Goal: Find specific page/section: Find specific page/section

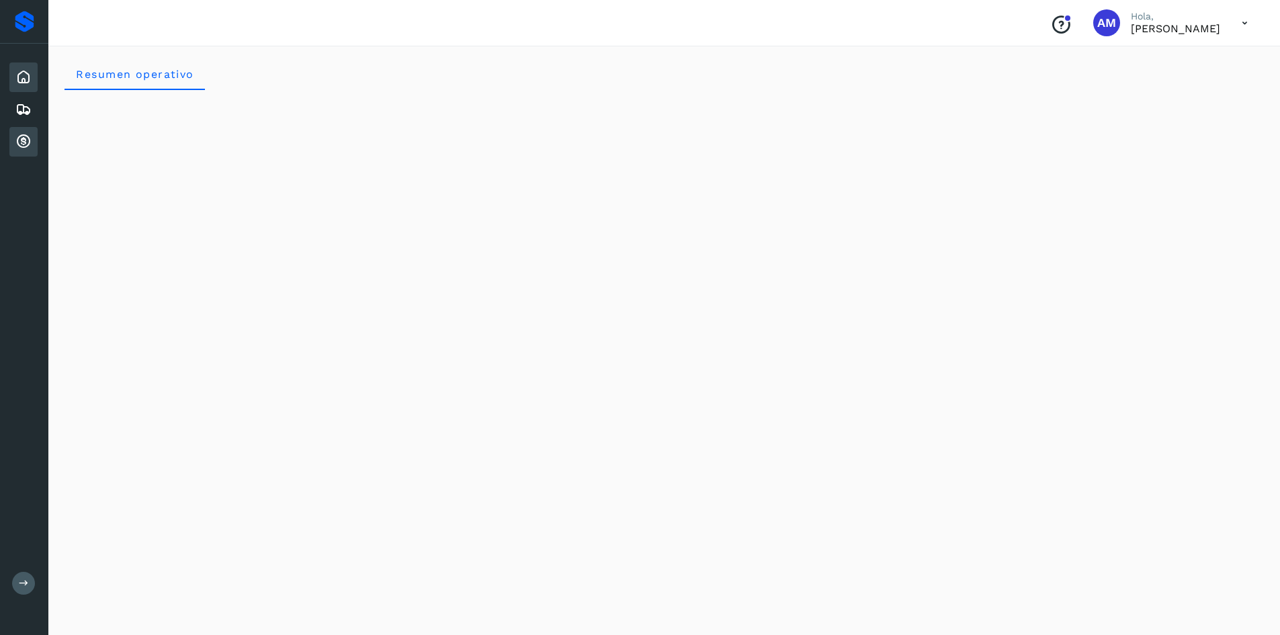
click at [12, 142] on div "Cuentas por cobrar" at bounding box center [23, 142] width 28 height 30
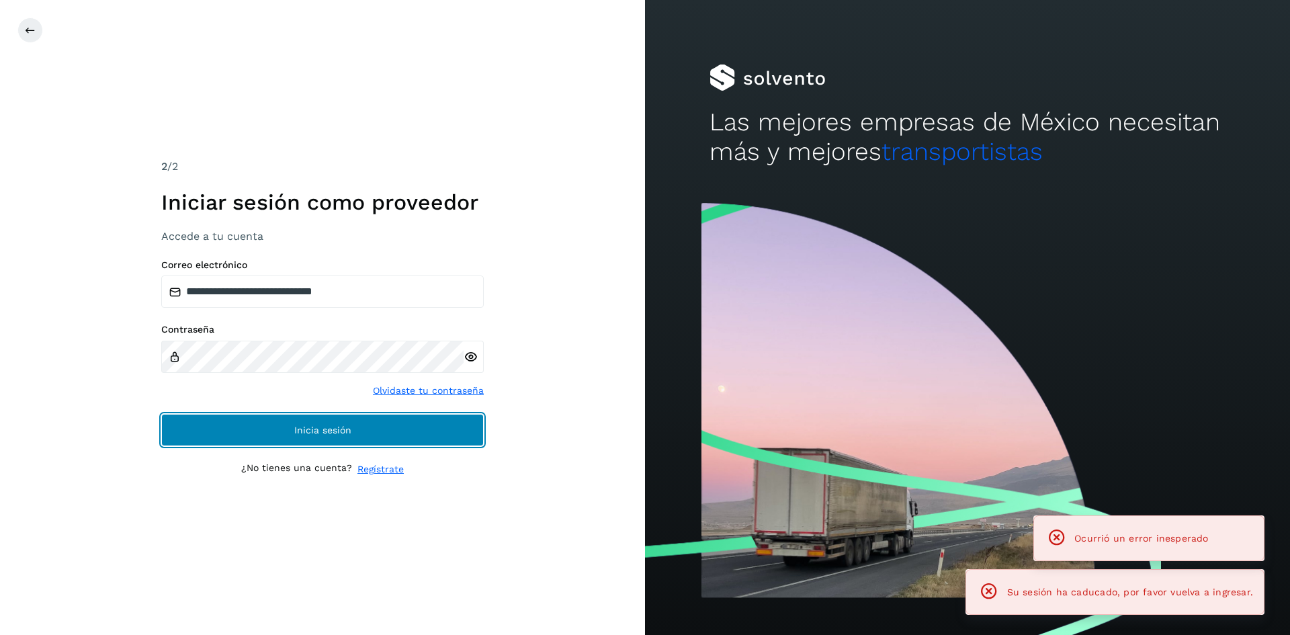
click at [425, 421] on button "Inicia sesión" at bounding box center [322, 430] width 323 height 32
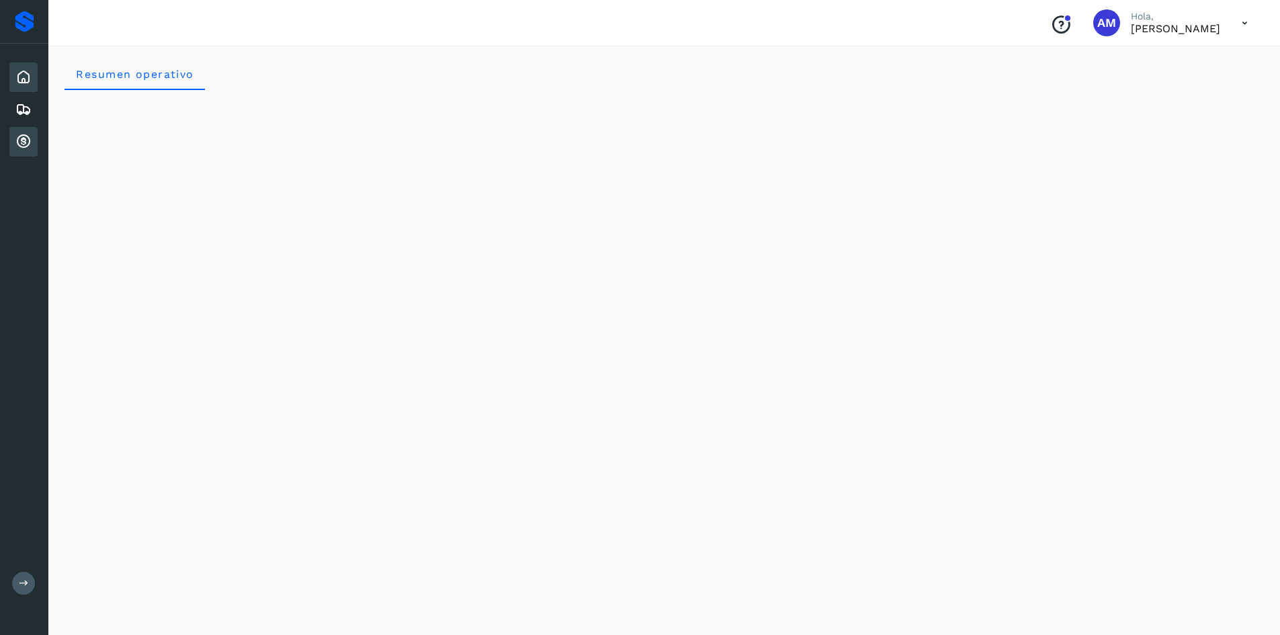
click at [26, 128] on div "Cuentas por cobrar" at bounding box center [23, 142] width 28 height 30
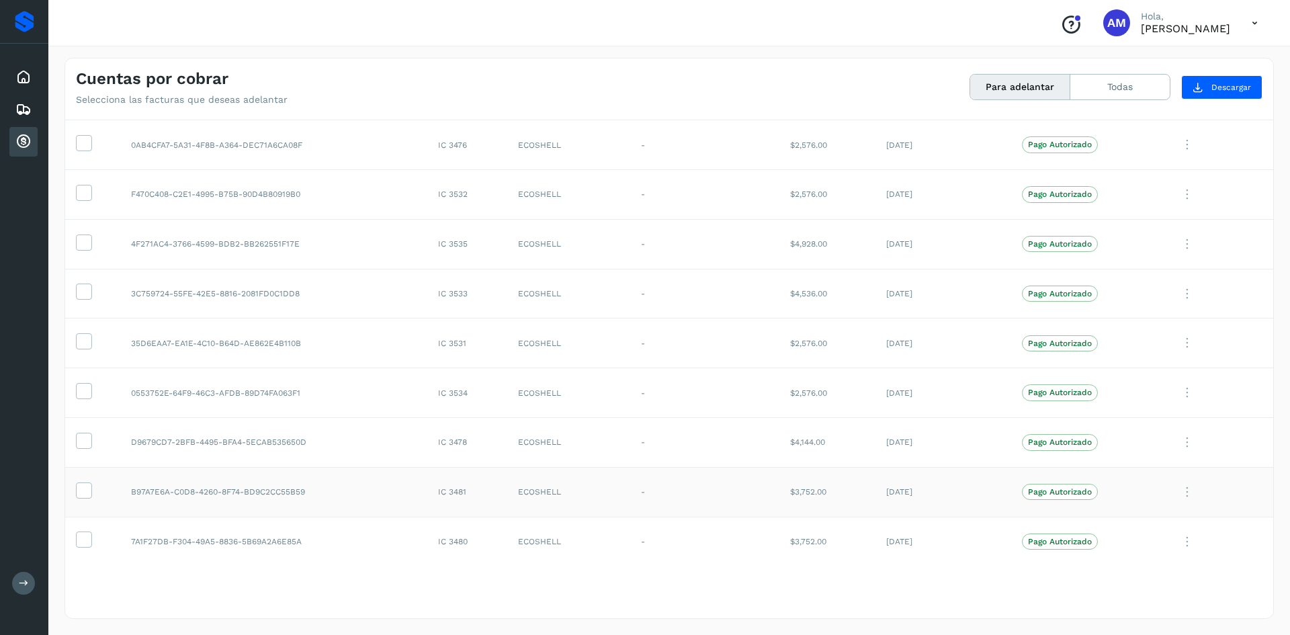
scroll to position [403, 0]
